Goal: Transaction & Acquisition: Subscribe to service/newsletter

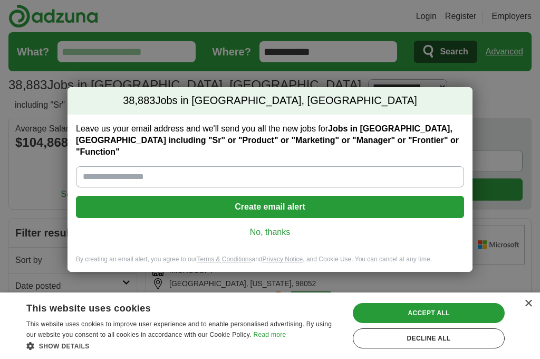
click at [147, 201] on button "Create email alert" at bounding box center [270, 207] width 388 height 22
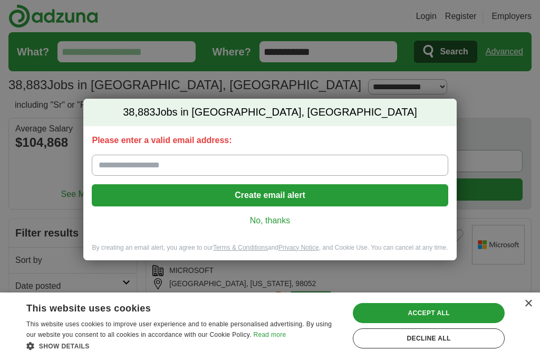
click at [126, 168] on input "Please enter a valid email address:" at bounding box center [270, 165] width 356 height 21
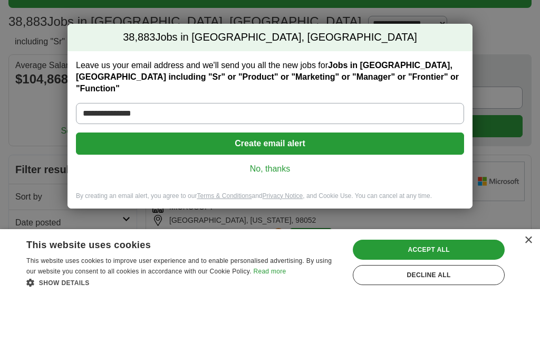
type input "**********"
click at [228, 196] on button "Create email alert" at bounding box center [270, 207] width 388 height 22
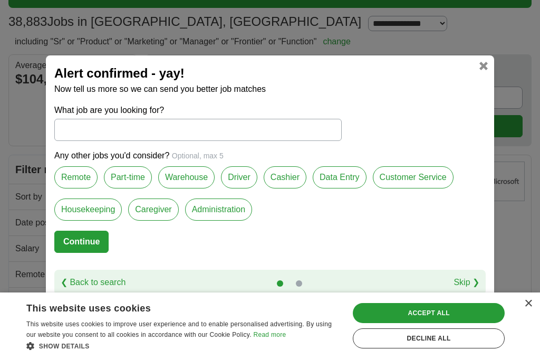
click at [66, 130] on input "What job are you looking for?" at bounding box center [198, 130] width 288 height 22
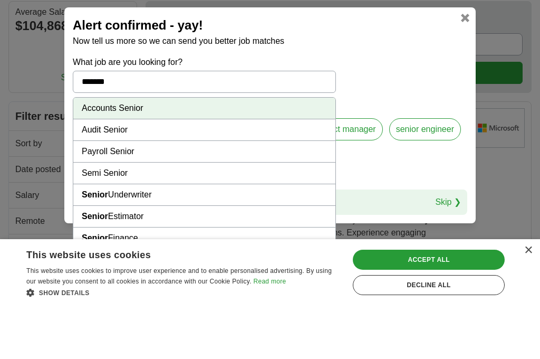
scroll to position [9, 0]
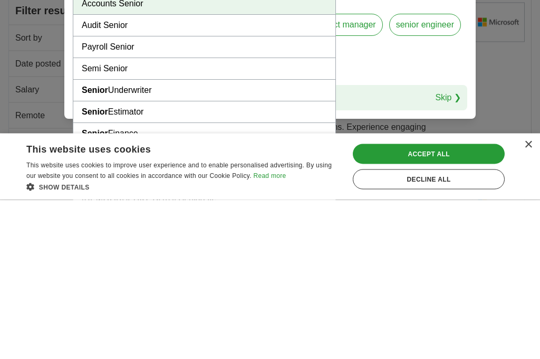
click at [87, 266] on strong "Senior" at bounding box center [95, 270] width 26 height 9
type input "**********"
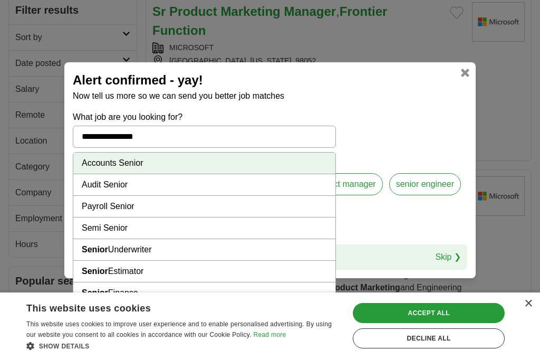
scroll to position [0, 0]
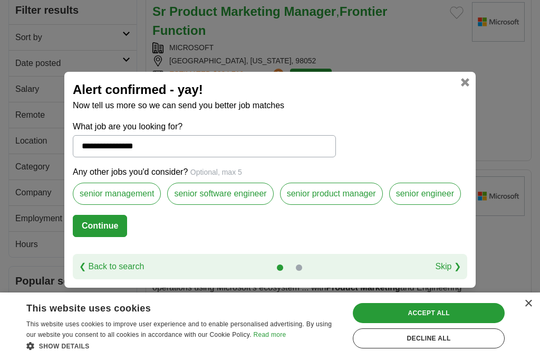
click at [119, 205] on label "senior management" at bounding box center [117, 194] width 88 height 22
click at [300, 204] on label "senior product manager" at bounding box center [331, 194] width 103 height 22
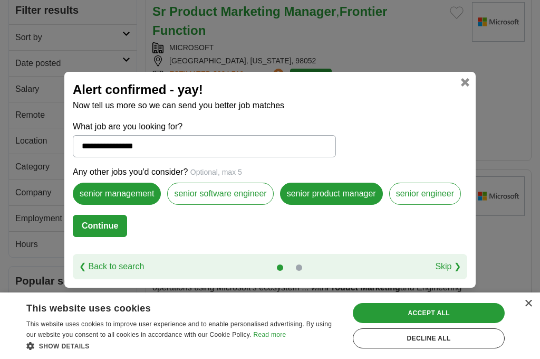
click at [409, 204] on label "senior engineer" at bounding box center [425, 194] width 72 height 22
click at [92, 237] on button "Continue" at bounding box center [100, 226] width 54 height 22
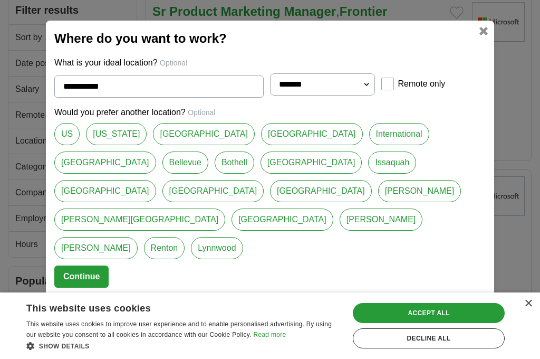
click at [57, 145] on link "US" at bounding box center [66, 134] width 25 height 22
click at [106, 145] on link "[US_STATE]" at bounding box center [116, 134] width 61 height 22
click at [60, 145] on link "US" at bounding box center [66, 134] width 25 height 22
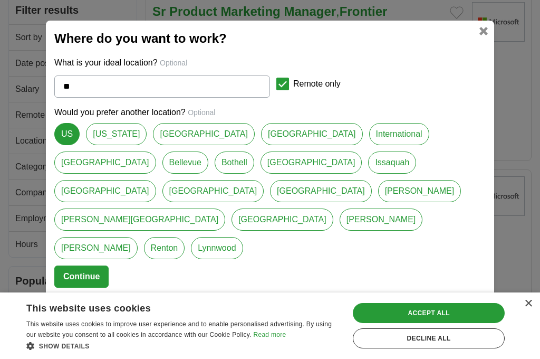
click at [232, 231] on link "[GEOGRAPHIC_DATA]" at bounding box center [283, 219] width 102 height 22
type input "**********"
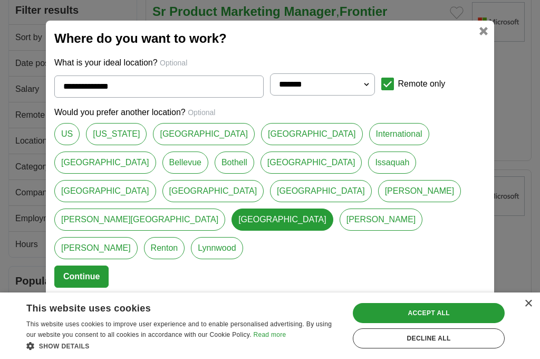
click at [284, 95] on select "**********" at bounding box center [322, 84] width 105 height 22
select select "**"
click at [371, 323] on div "Accept all" at bounding box center [429, 313] width 152 height 20
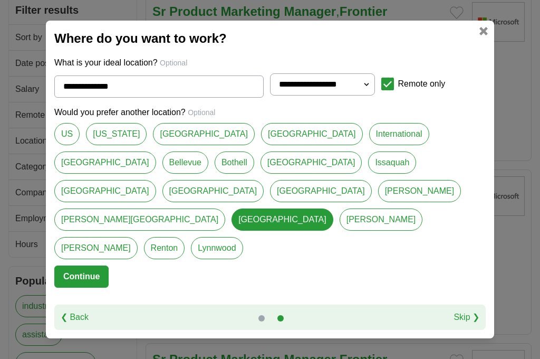
click at [71, 265] on button "Continue" at bounding box center [81, 276] width 54 height 22
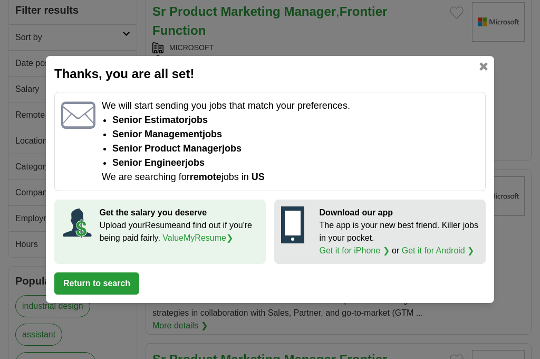
click at [70, 180] on div at bounding box center [78, 141] width 34 height 85
click at [78, 184] on div at bounding box center [78, 141] width 34 height 85
click at [65, 294] on button "Return to search" at bounding box center [96, 283] width 85 height 22
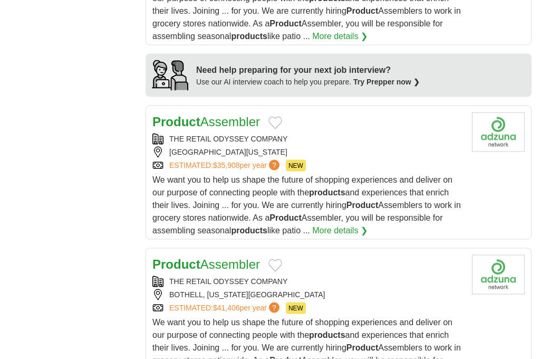
scroll to position [1160, 0]
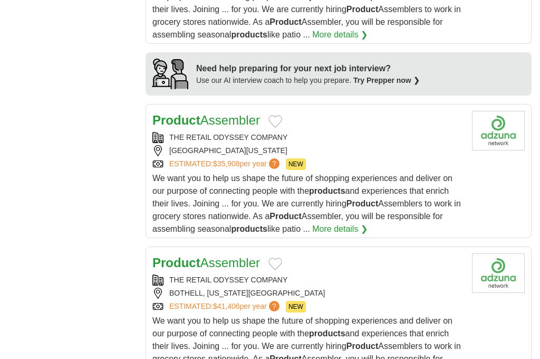
click at [167, 143] on div "THE RETAIL ODYSSEY COMPANY" at bounding box center [307, 137] width 311 height 11
